Goal: Find specific page/section: Find specific page/section

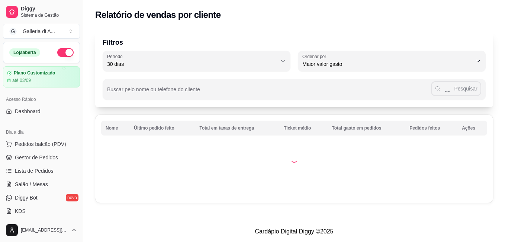
select select "30"
select select "HIGHEST_TOTAL_SPENT_WITH_ORDERS"
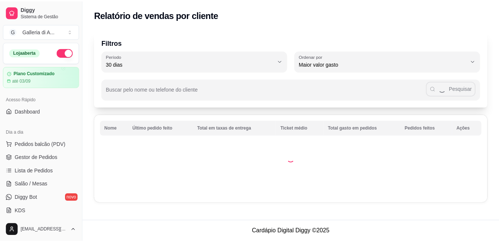
scroll to position [186, 0]
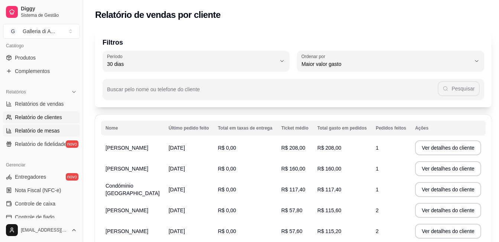
click at [26, 130] on span "Relatório de mesas" at bounding box center [37, 130] width 45 height 7
select select "TOTAL_OF_ORDERS"
select select "7"
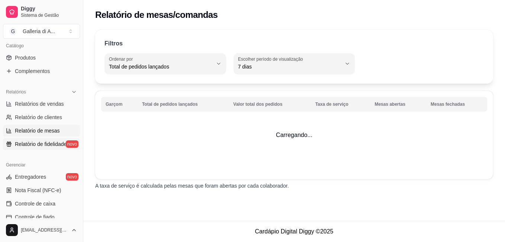
click at [26, 145] on span "Relatório de fidelidade" at bounding box center [41, 143] width 52 height 7
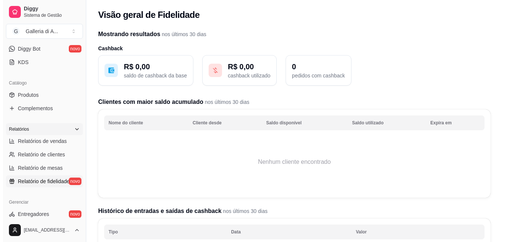
scroll to position [74, 0]
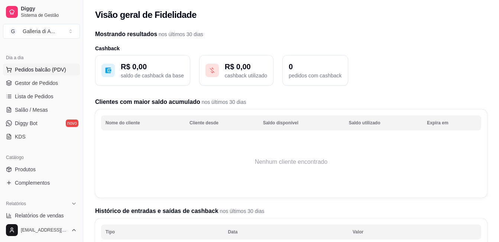
click at [39, 68] on span "Pedidos balcão (PDV)" at bounding box center [40, 69] width 51 height 7
